Goal: Task Accomplishment & Management: Use online tool/utility

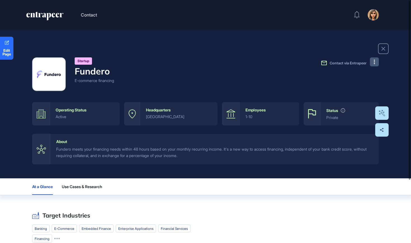
click at [375, 65] on button at bounding box center [374, 61] width 9 height 9
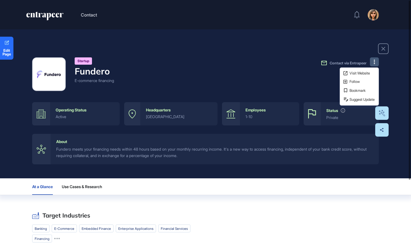
click at [365, 77] on div "Visit Website Follow Bookmark Suggest Update" at bounding box center [359, 86] width 39 height 38
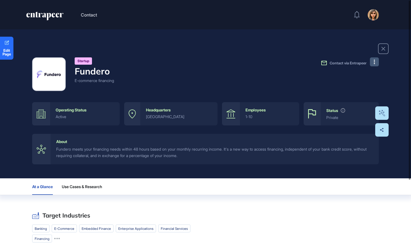
click at [377, 64] on button at bounding box center [374, 61] width 9 height 9
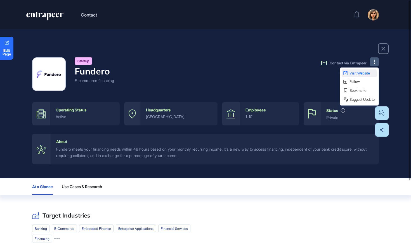
click at [375, 74] on span "Visit Website" at bounding box center [363, 73] width 26 height 4
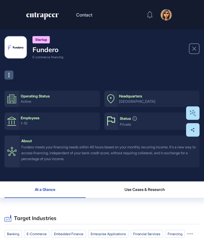
scroll to position [243, 204]
click at [41, 14] on icon "entrapeer-logo" at bounding box center [40, 15] width 29 height 4
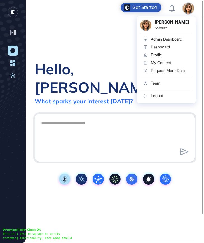
click at [180, 39] on div "Admin Dashboard" at bounding box center [166, 39] width 31 height 4
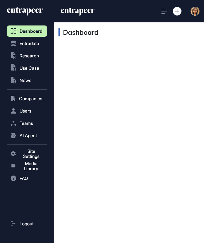
scroll to position [0, 0]
click at [37, 43] on span "Entradata" at bounding box center [30, 43] width 20 height 5
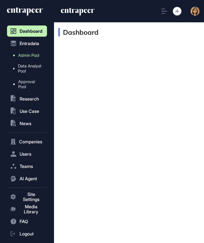
click at [35, 54] on span "Admin Pool" at bounding box center [28, 55] width 21 height 5
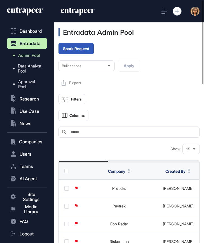
click at [174, 130] on input "text" at bounding box center [133, 132] width 126 height 4
paste input "**********"
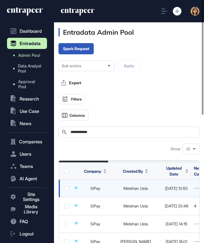
click at [94, 190] on link "SiPay" at bounding box center [95, 188] width 10 height 5
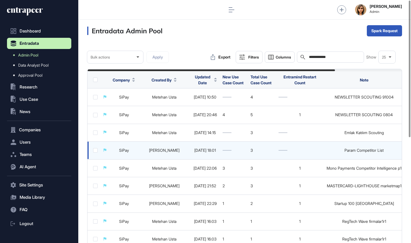
scroll to position [243, 333]
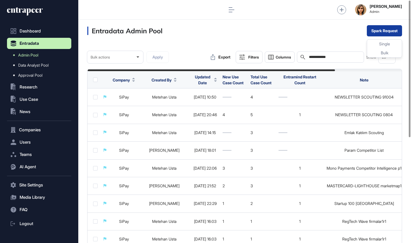
click at [370, 27] on button "Spark Request" at bounding box center [384, 30] width 35 height 11
click at [342, 58] on input "**********" at bounding box center [335, 57] width 52 height 4
type input "**"
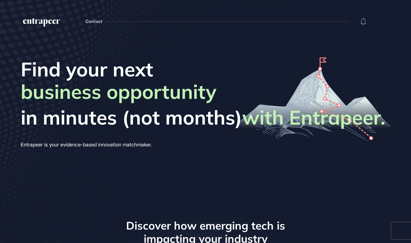
scroll to position [0, 0]
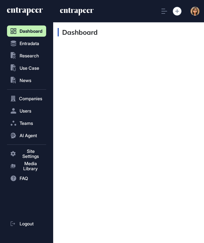
scroll to position [0, 0]
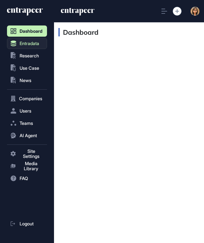
click at [37, 45] on span "Entradata" at bounding box center [30, 43] width 20 height 5
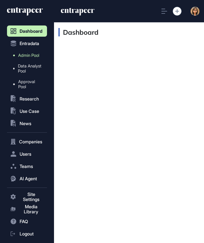
click at [33, 58] on span "Admin Pool" at bounding box center [28, 55] width 21 height 5
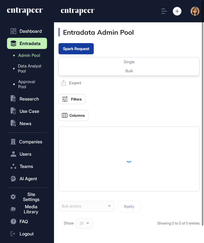
click at [86, 51] on button "Spark Request" at bounding box center [75, 48] width 35 height 11
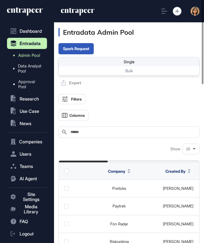
click at [97, 66] on div "Single" at bounding box center [129, 70] width 140 height 9
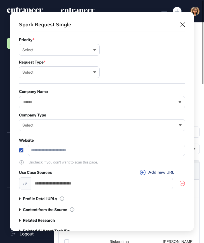
scroll to position [3, 3]
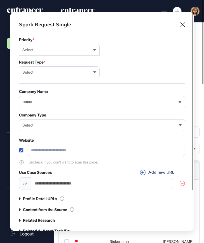
click at [36, 45] on div "Select Low Normal High Urgent" at bounding box center [59, 49] width 80 height 11
click at [0, 0] on div "High" at bounding box center [0, 0] width 0 height 0
click at [36, 75] on div "Select User Company Customer Request ID" at bounding box center [59, 72] width 80 height 11
click at [0, 0] on div "User" at bounding box center [0, 0] width 0 height 0
click at [123, 51] on input "text" at bounding box center [145, 50] width 73 height 5
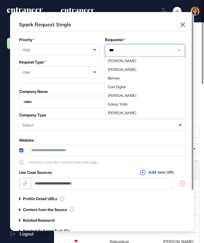
type input "****"
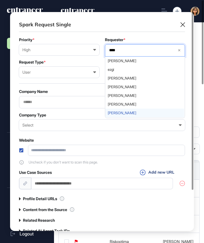
click at [114, 109] on div "[PERSON_NAME]" at bounding box center [144, 113] width 79 height 9
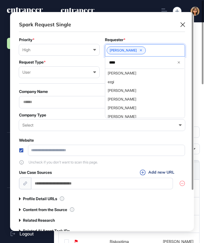
click at [57, 110] on div "Company Name Company Type Select Enterprise Startup Investor Non-Profit Organiz…" at bounding box center [102, 109] width 166 height 41
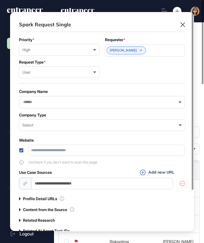
click at [58, 104] on input "text" at bounding box center [98, 102] width 151 height 5
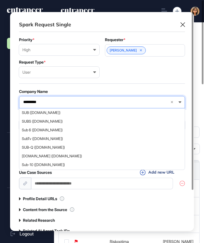
type input "**********"
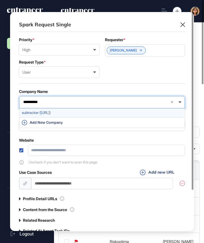
drag, startPoint x: 58, startPoint y: 104, endPoint x: 64, endPoint y: 114, distance: 10.9
click at [64, 114] on span "subtracker (subtracker.ai)" at bounding box center [101, 113] width 159 height 4
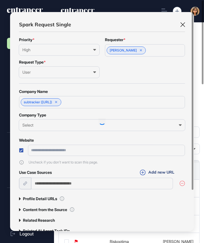
type input "**********"
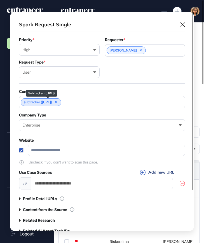
click at [52, 103] on link "subtracker (subtracker.ai)" at bounding box center [38, 102] width 28 height 4
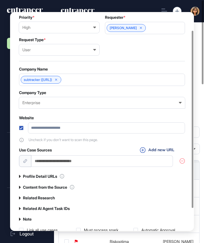
click at [62, 106] on div "Enterprise Enterprise Startup Investor Non-Profit Organization Government" at bounding box center [102, 102] width 166 height 11
click at [79, 93] on div "Company Type" at bounding box center [102, 92] width 166 height 4
click at [32, 177] on label "Profile Detail URLs" at bounding box center [40, 176] width 34 height 4
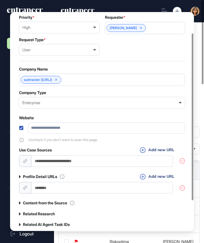
scroll to position [29, 0]
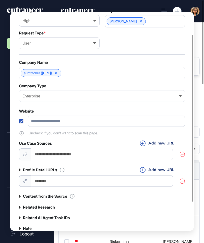
click at [86, 181] on input "url" at bounding box center [102, 180] width 142 height 11
paste input "**********"
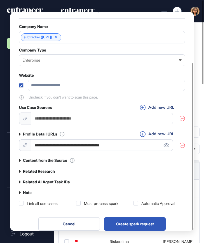
scroll to position [67, 0]
type input "**********"
click at [41, 170] on label "Related Research" at bounding box center [39, 171] width 32 height 4
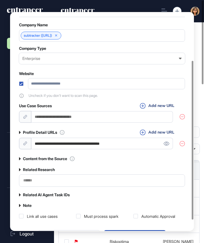
click at [42, 185] on div at bounding box center [102, 180] width 166 height 12
click at [42, 182] on input "text" at bounding box center [102, 180] width 158 height 5
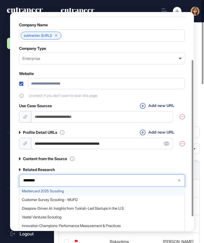
type input "********"
click at [37, 193] on span "Mastercard 2025 Scouting" at bounding box center [101, 191] width 159 height 4
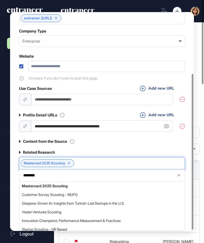
click at [111, 142] on div "Content from the Source" at bounding box center [102, 140] width 166 height 5
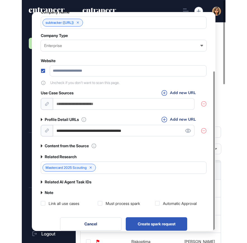
scroll to position [81, 0]
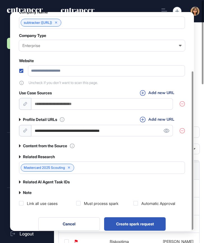
click at [117, 205] on div "Must process spark" at bounding box center [101, 204] width 34 height 6
click at [144, 204] on div "Automatic Approval" at bounding box center [158, 204] width 34 height 6
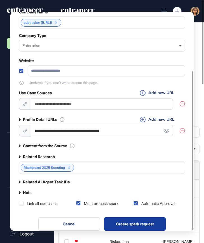
click at [130, 226] on button "Create spark request" at bounding box center [135, 223] width 62 height 13
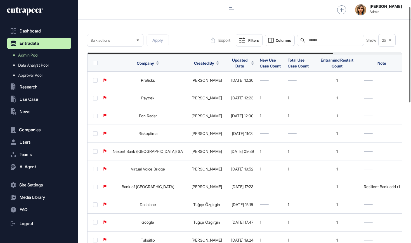
scroll to position [243, 333]
click at [204, 42] on input "text" at bounding box center [335, 40] width 52 height 4
paste input "**********"
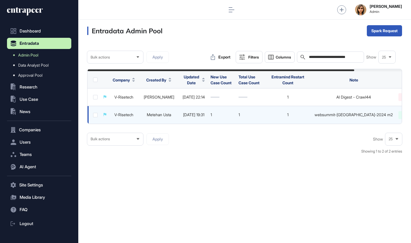
click at [126, 115] on link "V-Risetech" at bounding box center [123, 114] width 19 height 5
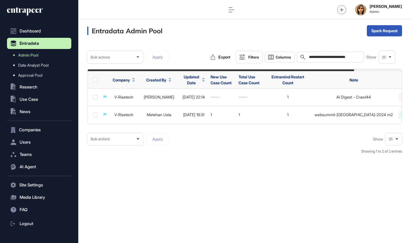
click at [204, 56] on input "**********" at bounding box center [335, 57] width 52 height 4
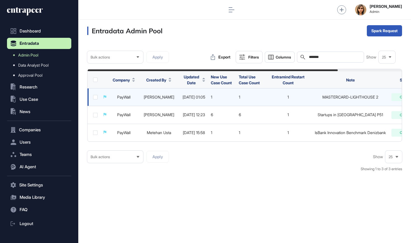
type input "*******"
click at [127, 97] on link "PayWall" at bounding box center [123, 97] width 13 height 5
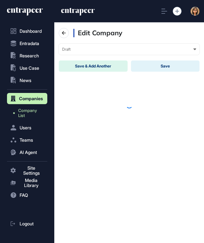
scroll to position [0, 0]
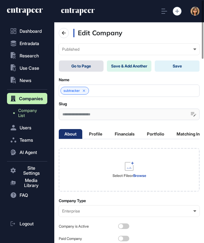
click at [83, 61] on link "Go to Page" at bounding box center [81, 65] width 45 height 11
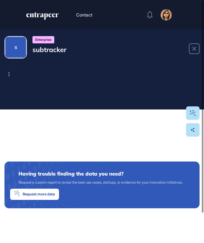
scroll to position [2, 0]
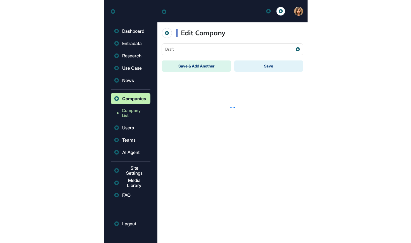
scroll to position [0, 0]
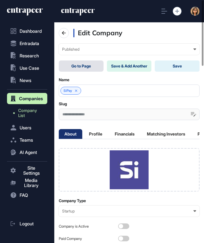
click at [91, 67] on link "Go to Page" at bounding box center [81, 65] width 45 height 11
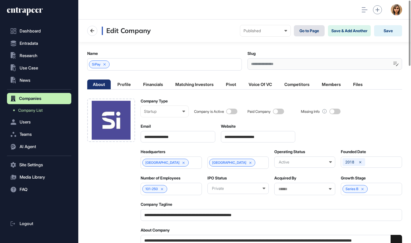
scroll to position [243, 333]
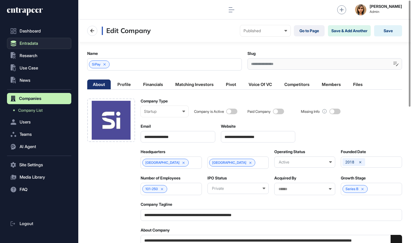
click at [46, 93] on button "Entradata" at bounding box center [39, 98] width 64 height 11
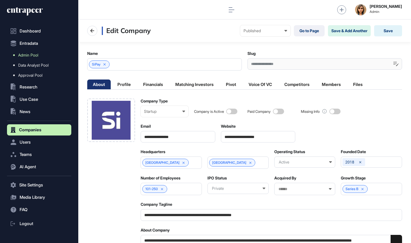
click at [41, 56] on link "Admin Pool" at bounding box center [41, 55] width 62 height 10
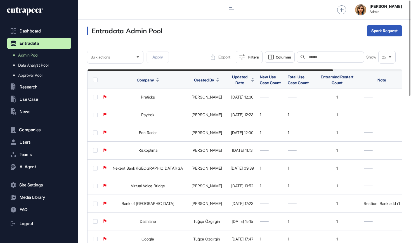
click at [204, 55] on input "text" at bounding box center [335, 57] width 52 height 4
paste input "**********"
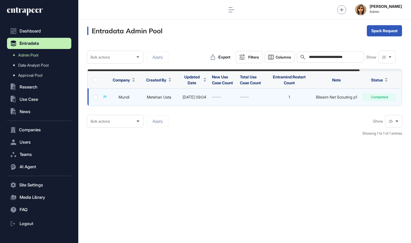
type input "**********"
click at [123, 97] on link "Mundi" at bounding box center [124, 97] width 11 height 5
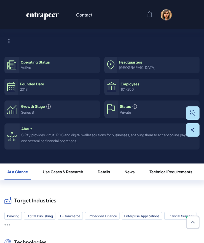
scroll to position [34, 0]
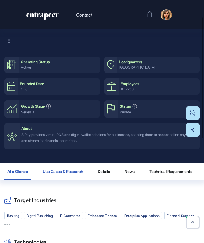
click at [62, 169] on span "Use Cases & Research" at bounding box center [63, 171] width 40 height 4
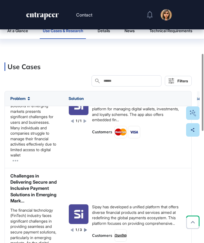
scroll to position [457, 0]
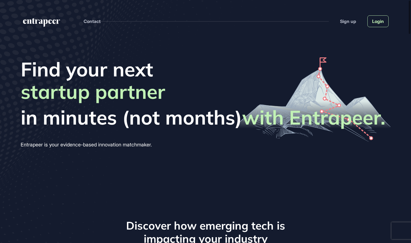
click at [375, 21] on link "Login" at bounding box center [378, 21] width 21 height 12
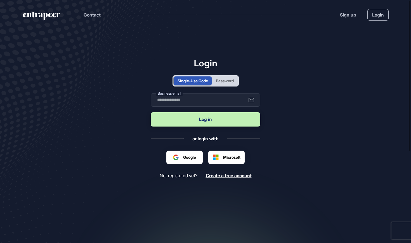
click at [221, 81] on div "Password" at bounding box center [225, 81] width 18 height 6
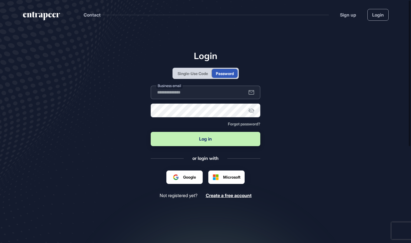
type input "**********"
click at [198, 136] on button "Log in" at bounding box center [206, 139] width 110 height 14
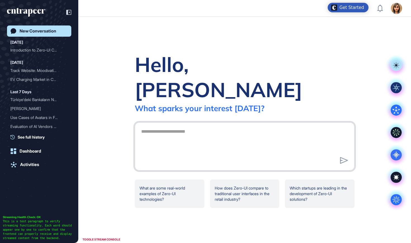
scroll to position [0, 0]
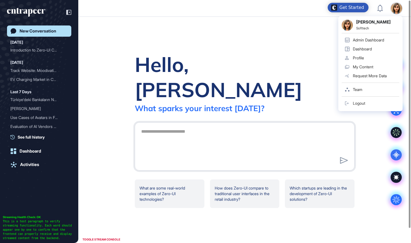
click at [374, 40] on div "Admin Dashboard" at bounding box center [368, 40] width 31 height 4
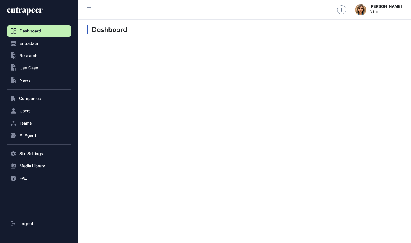
scroll to position [0, 0]
click at [40, 148] on button ".st0{fill:currentColor} Research" at bounding box center [39, 153] width 64 height 11
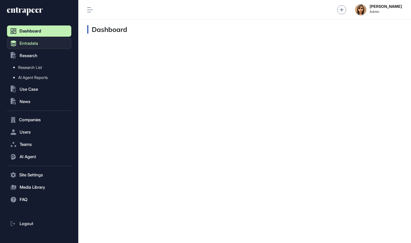
click at [39, 45] on button "Entradata" at bounding box center [39, 43] width 64 height 11
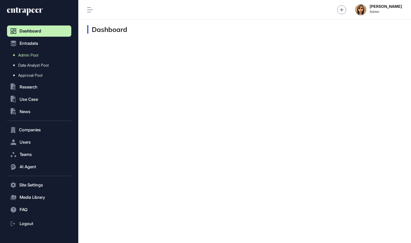
click at [38, 54] on span "Admin Pool" at bounding box center [28, 55] width 20 height 4
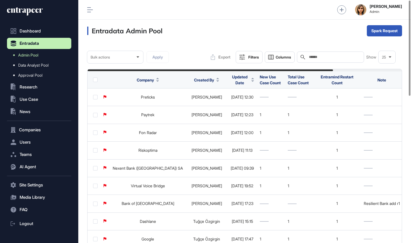
click at [303, 55] on div "Search" at bounding box center [330, 56] width 67 height 11
paste input "**********"
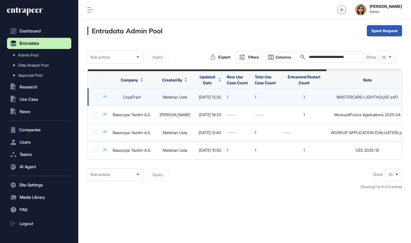
type input "**********"
drag, startPoint x: 147, startPoint y: 95, endPoint x: 123, endPoint y: 94, distance: 24.9
click at [122, 95] on td "CopeTract" at bounding box center [132, 97] width 44 height 18
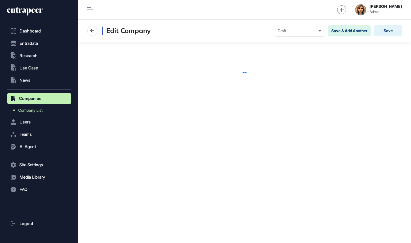
scroll to position [0, 0]
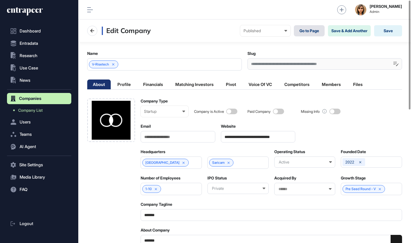
click at [309, 30] on link "Go to Page" at bounding box center [309, 30] width 31 height 11
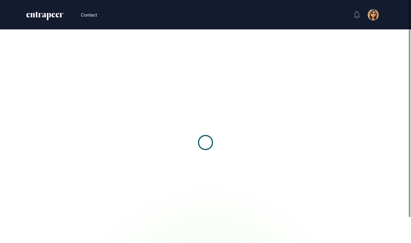
scroll to position [0, 0]
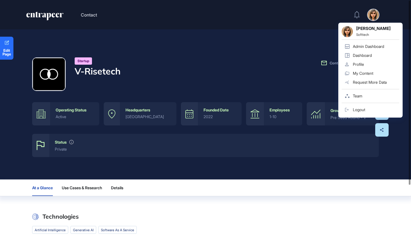
click at [42, 17] on icon "entrapeer-logo" at bounding box center [45, 16] width 38 height 9
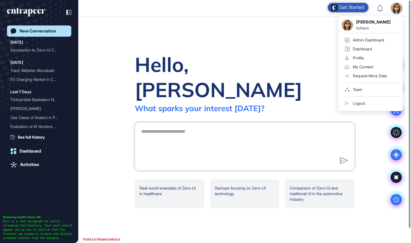
scroll to position [0, 0]
click at [369, 37] on div "Admin Dashboard" at bounding box center [368, 39] width 31 height 4
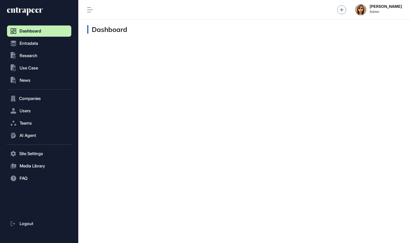
scroll to position [0, 0]
drag, startPoint x: 45, startPoint y: 51, endPoint x: 43, endPoint y: 50, distance: 2.9
click at [44, 148] on button ".st0{fill:currentColor} Research" at bounding box center [39, 153] width 64 height 11
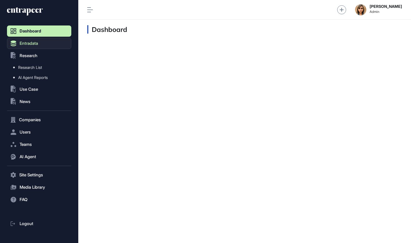
click at [40, 45] on button "Entradata" at bounding box center [39, 43] width 64 height 11
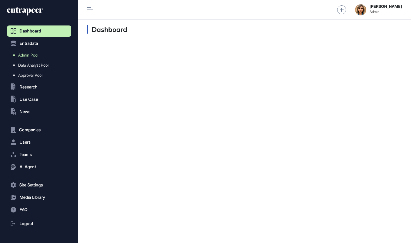
click at [37, 57] on link "Admin Pool" at bounding box center [41, 55] width 62 height 10
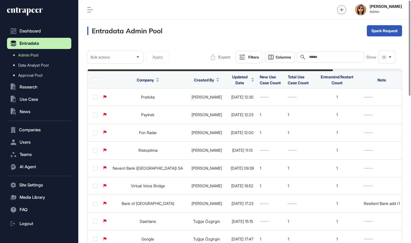
click at [339, 59] on input "text" at bounding box center [335, 57] width 52 height 4
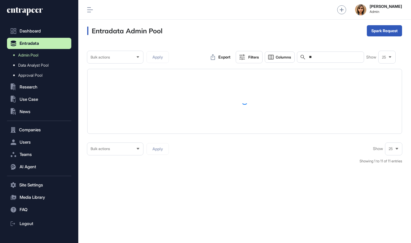
type input "*"
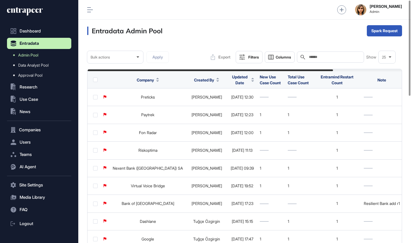
click at [254, 79] on icon at bounding box center [253, 78] width 3 height 1
click at [260, 100] on div "Sort Descending" at bounding box center [249, 103] width 35 height 8
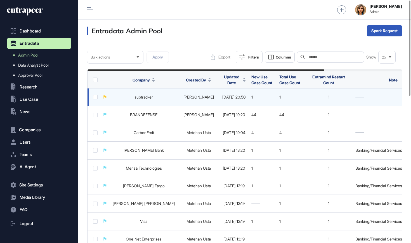
click at [135, 97] on link "subtracker" at bounding box center [144, 97] width 18 height 5
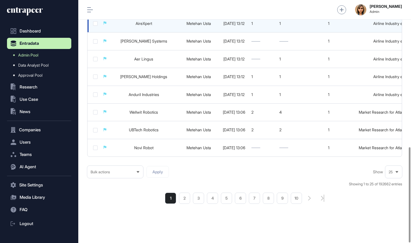
scroll to position [375, 0]
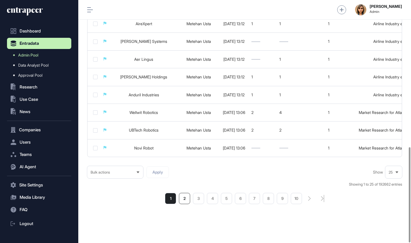
click at [183, 197] on li "2" at bounding box center [184, 198] width 11 height 11
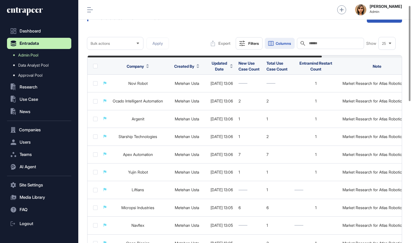
scroll to position [15, 0]
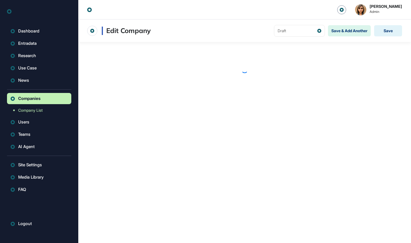
scroll to position [0, 0]
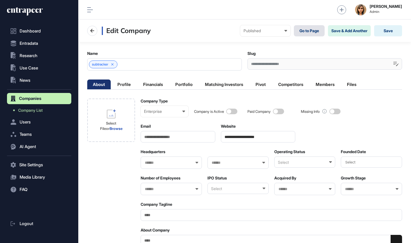
drag, startPoint x: 0, startPoint y: 0, endPoint x: 307, endPoint y: 32, distance: 309.2
click at [307, 32] on link "Go to Page" at bounding box center [309, 30] width 31 height 11
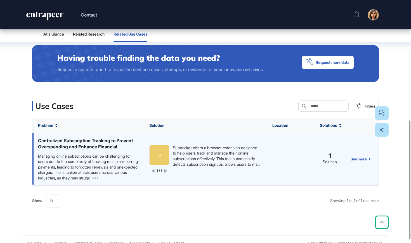
scroll to position [245, 0]
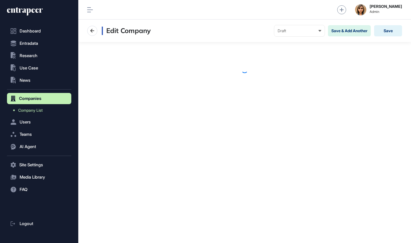
scroll to position [0, 0]
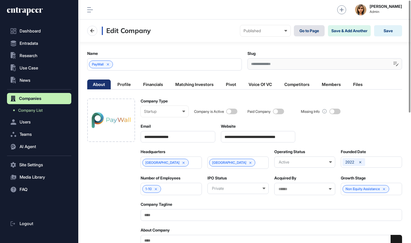
click at [309, 31] on link "Go to Page" at bounding box center [309, 30] width 31 height 11
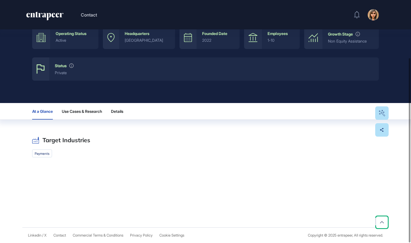
scroll to position [76, 0]
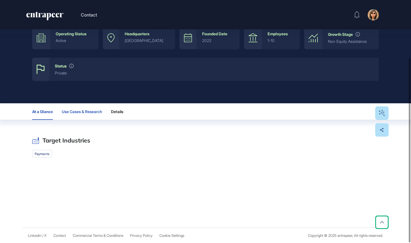
click at [84, 112] on span "Use Cases & Research" at bounding box center [82, 111] width 40 height 4
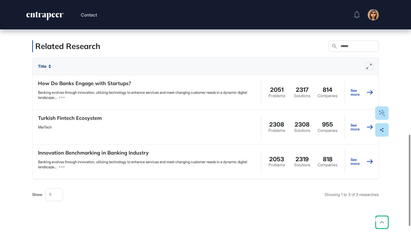
scroll to position [357, 0]
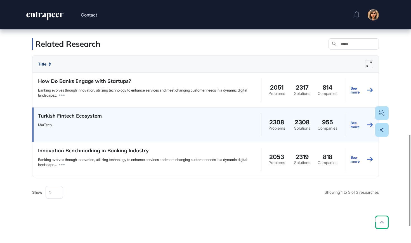
click at [85, 119] on h4 "Turkish Fintech Ecosystem" at bounding box center [70, 116] width 64 height 8
click at [350, 128] on div "See more" at bounding box center [362, 124] width 34 height 34
click at [358, 128] on link "See more" at bounding box center [362, 124] width 22 height 25
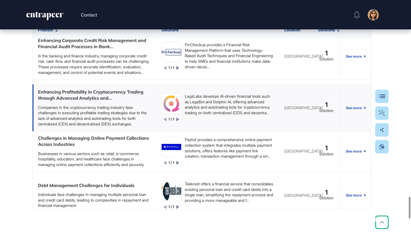
scroll to position [716, 0]
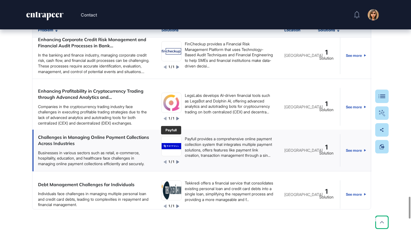
click at [172, 148] on img at bounding box center [172, 146] width 20 height 6
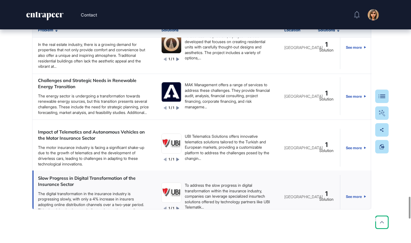
scroll to position [3922, 0]
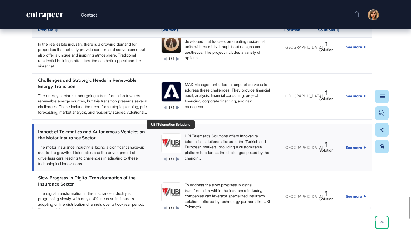
click at [172, 135] on img at bounding box center [172, 143] width 20 height 20
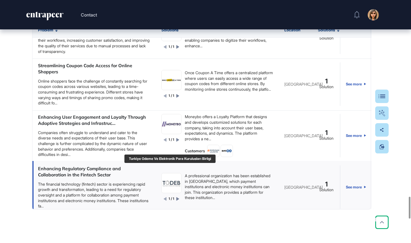
scroll to position [4248, 0]
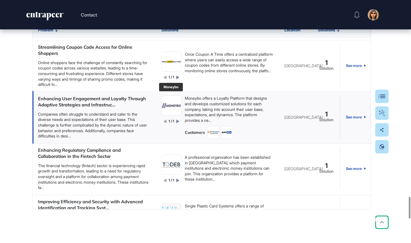
click at [167, 102] on img at bounding box center [172, 106] width 20 height 20
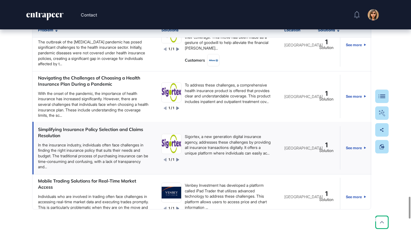
scroll to position [5302, 0]
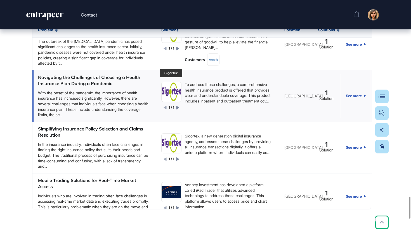
click at [168, 84] on img at bounding box center [172, 92] width 20 height 20
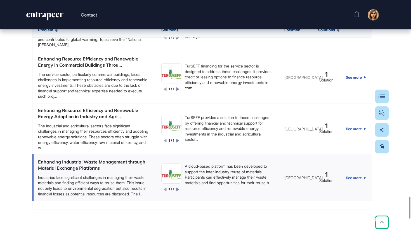
scroll to position [7482, 0]
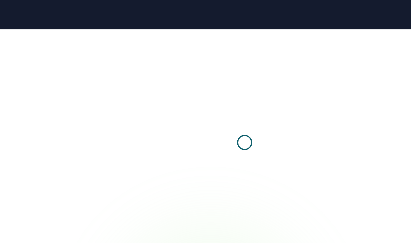
scroll to position [0, 0]
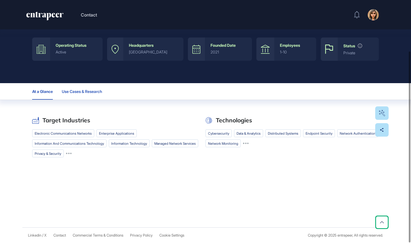
click at [76, 92] on span "Use Cases & Research" at bounding box center [82, 91] width 40 height 4
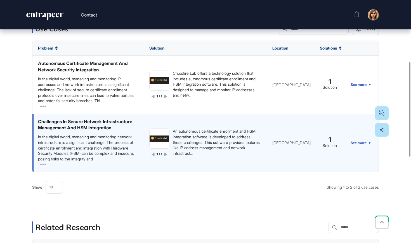
scroll to position [163, 0]
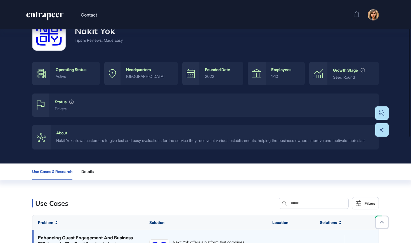
scroll to position [13, 0]
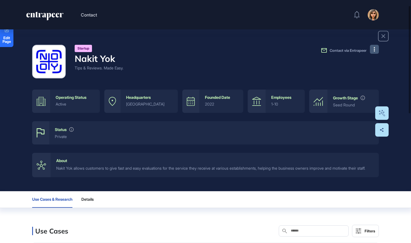
click at [373, 48] on button at bounding box center [374, 49] width 9 height 9
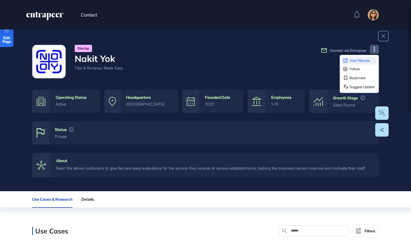
click at [351, 59] on span "Visit Website" at bounding box center [363, 61] width 26 height 4
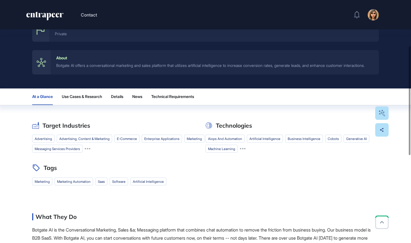
scroll to position [103, 0]
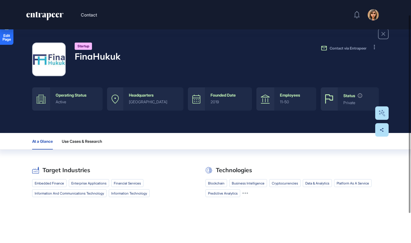
scroll to position [18, 0]
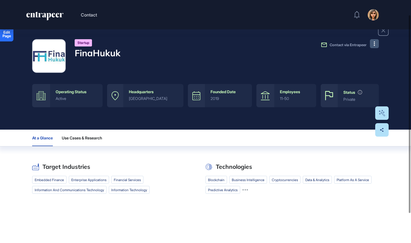
click at [372, 43] on button at bounding box center [374, 43] width 9 height 9
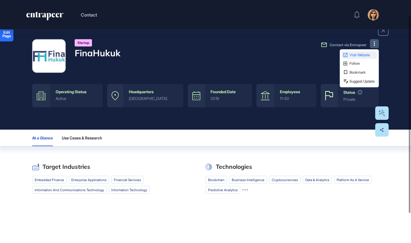
click at [362, 54] on span "Visit Website" at bounding box center [363, 55] width 26 height 4
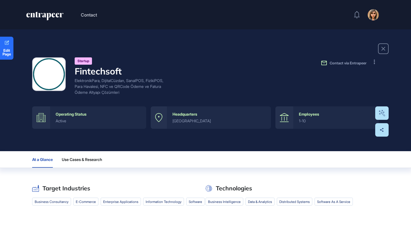
scroll to position [0, 0]
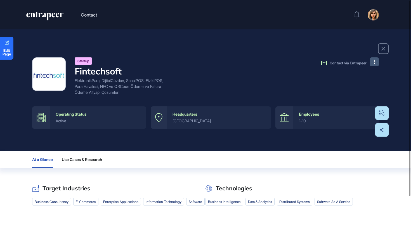
click at [377, 60] on button at bounding box center [374, 61] width 9 height 9
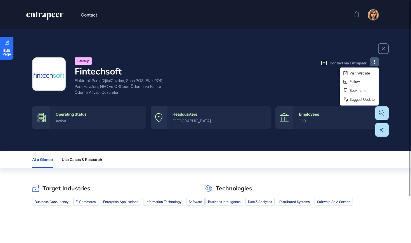
click at [372, 70] on link "Visit Website" at bounding box center [359, 73] width 35 height 8
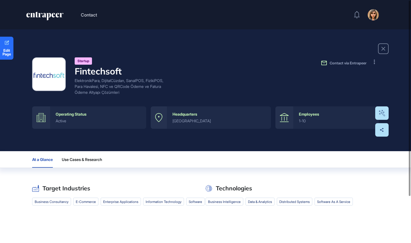
scroll to position [0, 0]
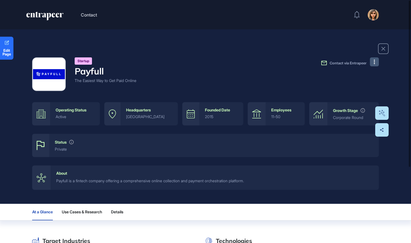
click at [375, 62] on button at bounding box center [374, 61] width 9 height 9
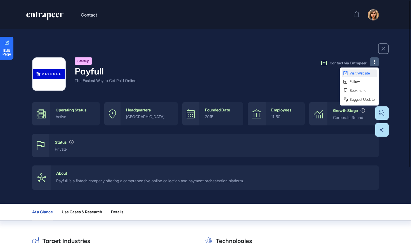
click at [369, 74] on span "Visit Website" at bounding box center [363, 73] width 26 height 4
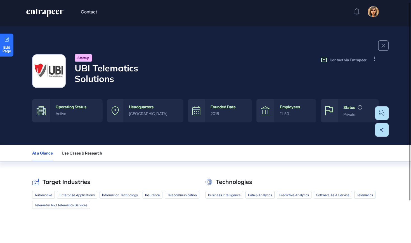
scroll to position [3, 0]
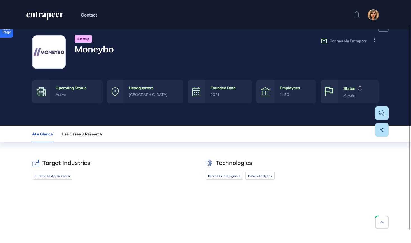
scroll to position [32, 0]
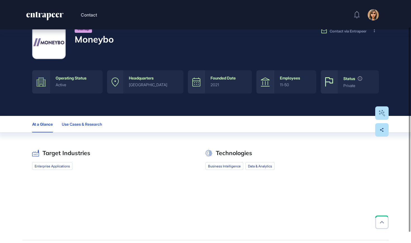
click at [93, 123] on span "Use Cases & Research" at bounding box center [82, 124] width 40 height 4
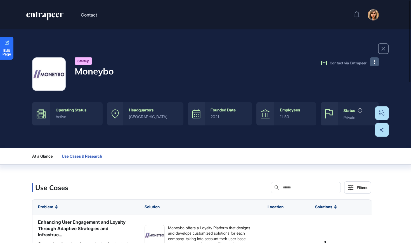
scroll to position [0, 0]
click at [372, 63] on button at bounding box center [374, 61] width 9 height 9
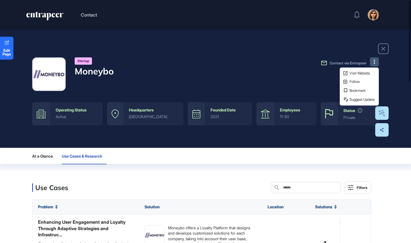
click at [366, 77] on div "Visit Website Follow Bookmark Suggest Update" at bounding box center [359, 86] width 39 height 38
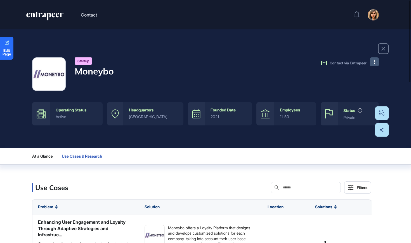
click at [373, 66] on button at bounding box center [374, 61] width 9 height 9
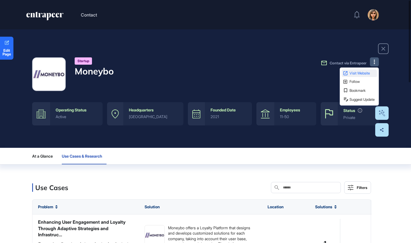
click at [374, 72] on span "Visit Website" at bounding box center [363, 73] width 26 height 4
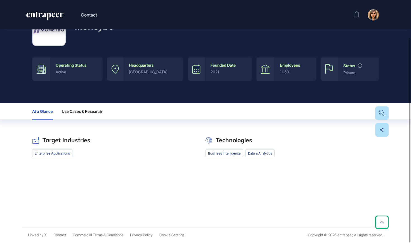
scroll to position [46, 0]
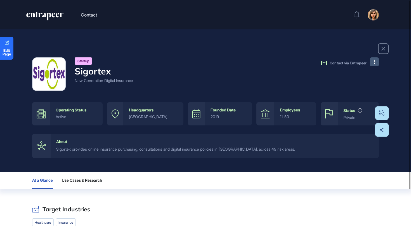
click at [377, 61] on button at bounding box center [374, 61] width 9 height 9
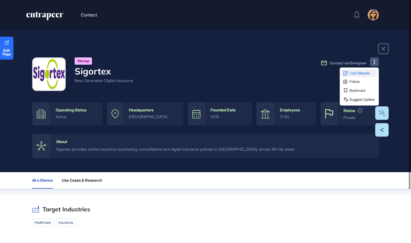
click at [367, 73] on span "Visit Website" at bounding box center [363, 73] width 26 height 4
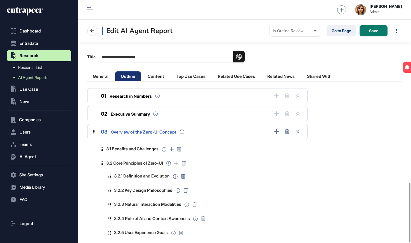
scroll to position [742, 0]
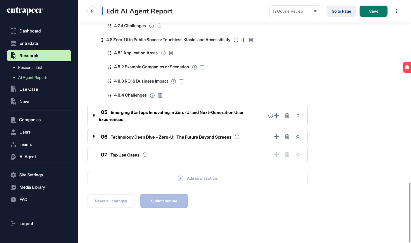
click at [35, 10] on icon at bounding box center [25, 11] width 36 height 9
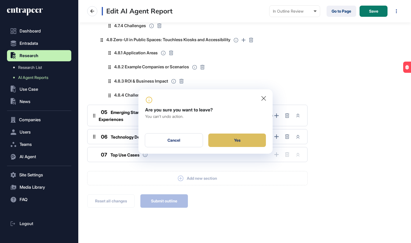
click at [216, 135] on div "Yes" at bounding box center [237, 139] width 58 height 13
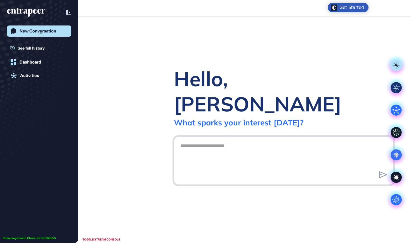
scroll to position [0, 0]
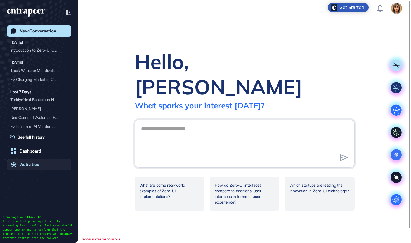
click at [23, 168] on link "Activities" at bounding box center [39, 164] width 64 height 11
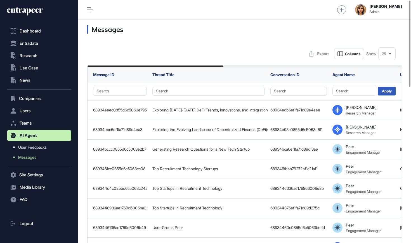
scroll to position [0, 0]
click at [29, 60] on button ".st0{fill:currentColor} Research" at bounding box center [39, 55] width 64 height 11
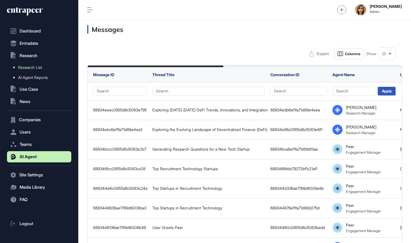
click at [30, 71] on link "Research List" at bounding box center [41, 67] width 62 height 10
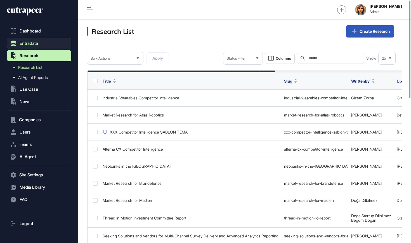
click at [37, 44] on span "Entradata" at bounding box center [29, 43] width 18 height 4
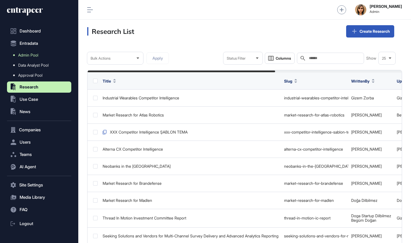
click at [36, 53] on span "Admin Pool" at bounding box center [28, 55] width 20 height 4
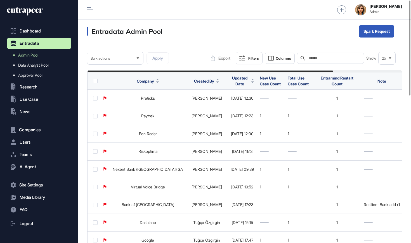
click at [330, 60] on input "text" at bounding box center [335, 58] width 52 height 4
paste input "*******"
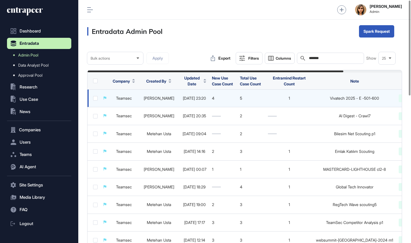
type input "*******"
click at [122, 98] on link "Teamsec" at bounding box center [124, 98] width 16 height 5
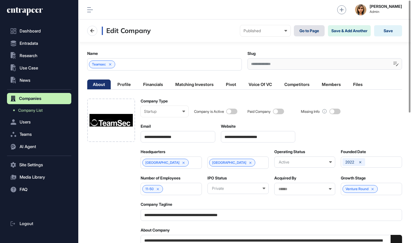
click at [304, 29] on link "Go to Page" at bounding box center [309, 30] width 31 height 11
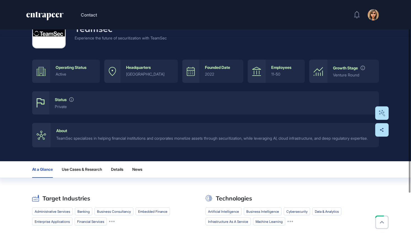
scroll to position [41, 0]
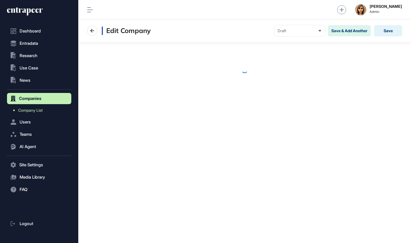
scroll to position [0, 0]
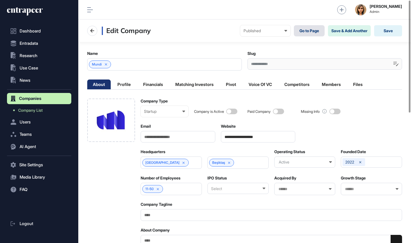
click at [308, 29] on link "Go to Page" at bounding box center [309, 30] width 31 height 11
click at [36, 45] on span "Entradata" at bounding box center [29, 43] width 18 height 4
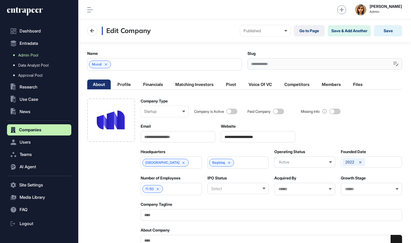
click at [35, 53] on span "Admin Pool" at bounding box center [28, 55] width 20 height 4
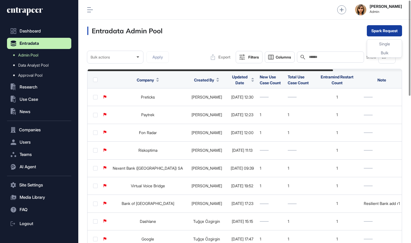
click at [387, 28] on button "Spark Request" at bounding box center [384, 30] width 35 height 11
click at [384, 48] on div "Single" at bounding box center [384, 52] width 35 height 9
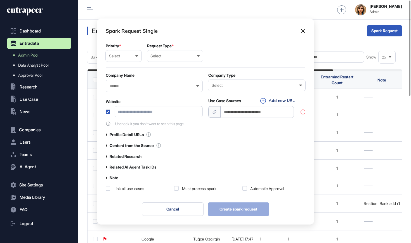
scroll to position [0, 3]
click at [135, 57] on div "Select" at bounding box center [123, 56] width 29 height 4
click at [0, 0] on div "High" at bounding box center [0, 0] width 0 height 0
click at [158, 60] on div "Select User Company Customer Request ID" at bounding box center [175, 55] width 56 height 11
click at [0, 0] on div "User" at bounding box center [0, 0] width 0 height 0
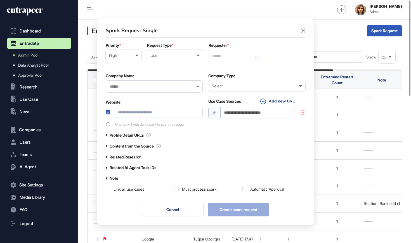
scroll to position [207, 218]
click at [225, 52] on div at bounding box center [257, 56] width 97 height 12
click at [225, 57] on input "text" at bounding box center [257, 56] width 90 height 5
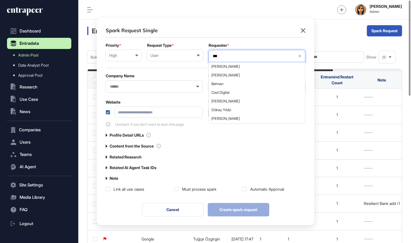
type input "****"
click at [220, 119] on span "[PERSON_NAME]" at bounding box center [257, 118] width 91 height 4
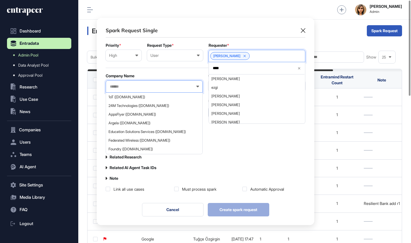
click at [164, 88] on input "text" at bounding box center [150, 86] width 83 height 5
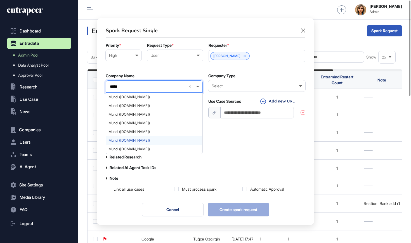
scroll to position [4, 0]
type input "*****"
click at [168, 140] on div "Mundi ([DOMAIN_NAME])" at bounding box center [154, 136] width 96 height 9
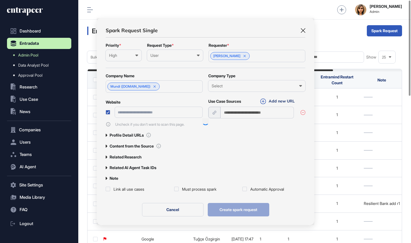
type input "**********"
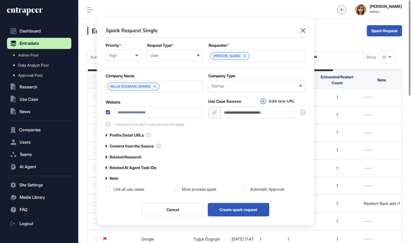
click at [131, 167] on label "Related AI Agent Task IDs" at bounding box center [133, 167] width 47 height 4
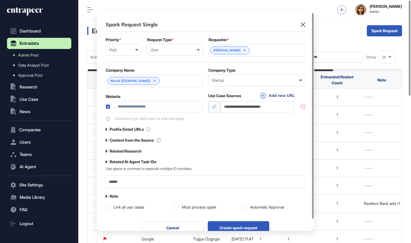
scroll to position [219, 218]
click at [136, 182] on input "text" at bounding box center [205, 182] width 195 height 8
click at [132, 151] on label "Related Research" at bounding box center [126, 151] width 32 height 4
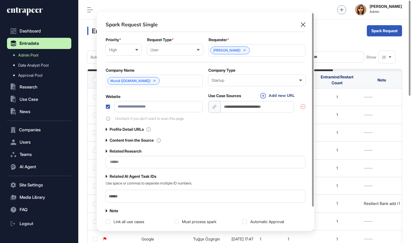
click at [132, 163] on input "text" at bounding box center [205, 161] width 192 height 5
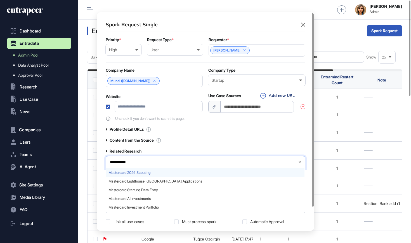
type input "**********"
click at [140, 173] on span "Mastercard 2025 Scouting" at bounding box center [206, 172] width 194 height 4
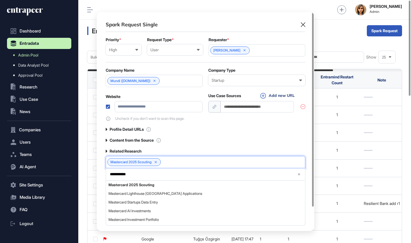
click at [184, 131] on div "Profile Detail URLs" at bounding box center [206, 129] width 200 height 5
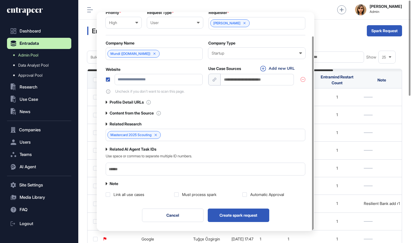
scroll to position [27, 0]
click at [190, 197] on div "Must process spark" at bounding box center [199, 195] width 34 height 6
click at [257, 193] on div "Automatic Approval" at bounding box center [267, 195] width 34 height 6
click at [249, 212] on button "Create spark request" at bounding box center [239, 215] width 62 height 13
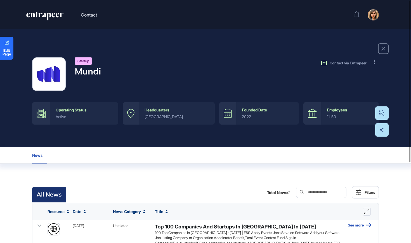
scroll to position [3, 0]
